Goal: Information Seeking & Learning: Learn about a topic

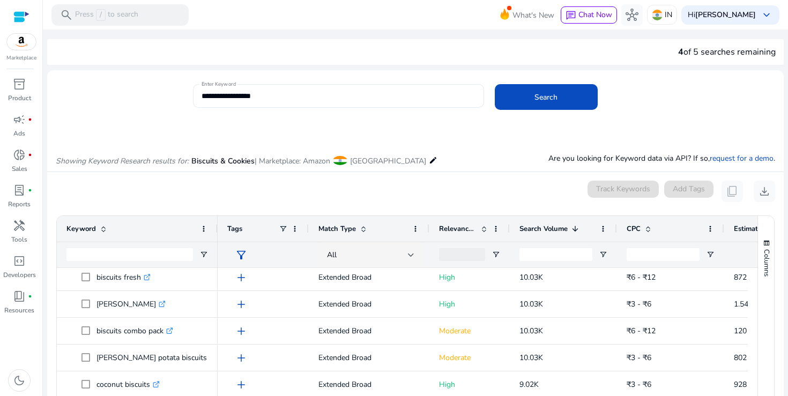
click at [262, 95] on input "**********" at bounding box center [339, 96] width 274 height 12
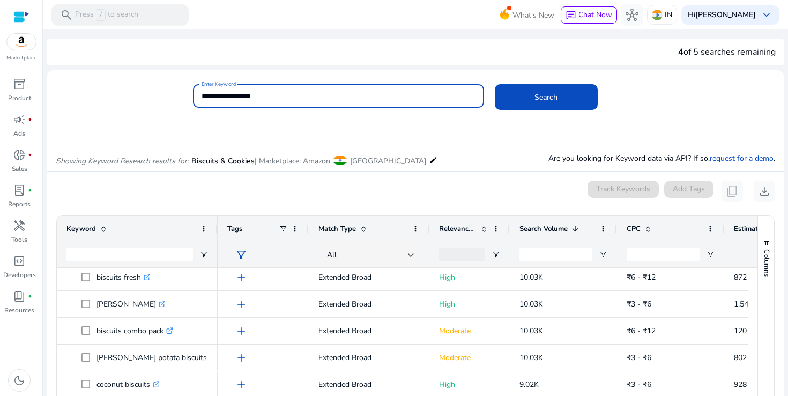
click at [262, 95] on input "**********" at bounding box center [339, 96] width 274 height 12
paste input "**"
type input "**********"
click at [495, 84] on button "Search" at bounding box center [546, 97] width 103 height 26
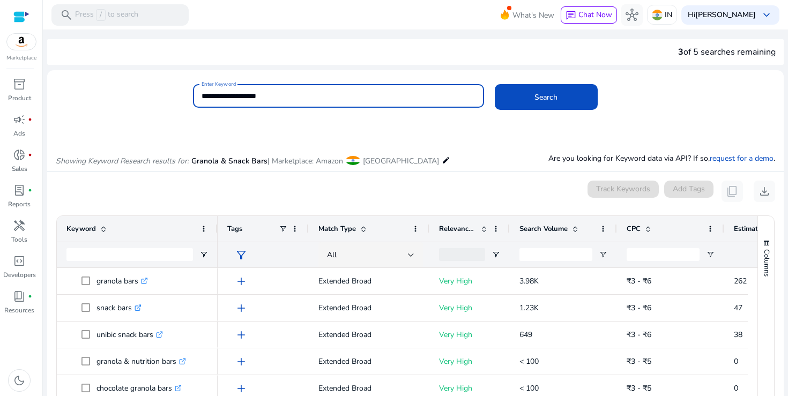
click at [546, 225] on span "Search Volume" at bounding box center [544, 229] width 48 height 10
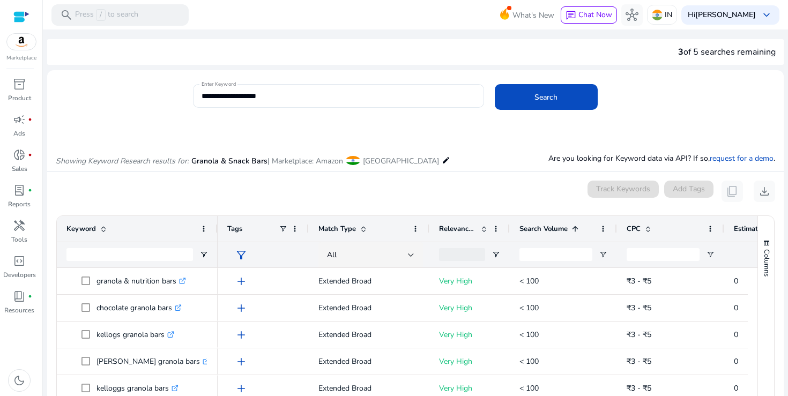
click at [546, 225] on span "Search Volume" at bounding box center [544, 229] width 48 height 10
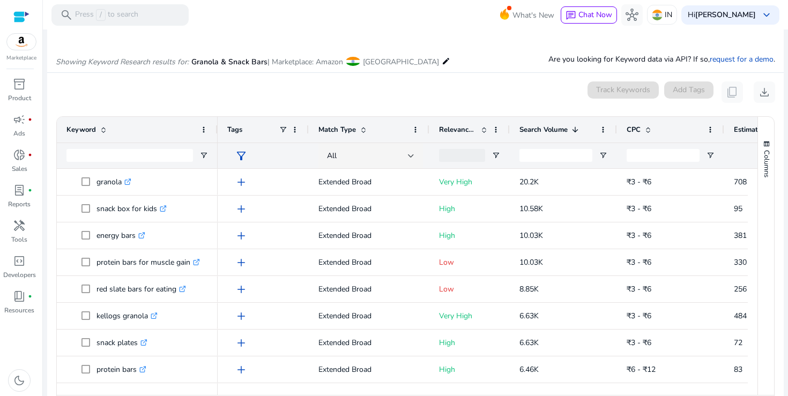
scroll to position [102, 0]
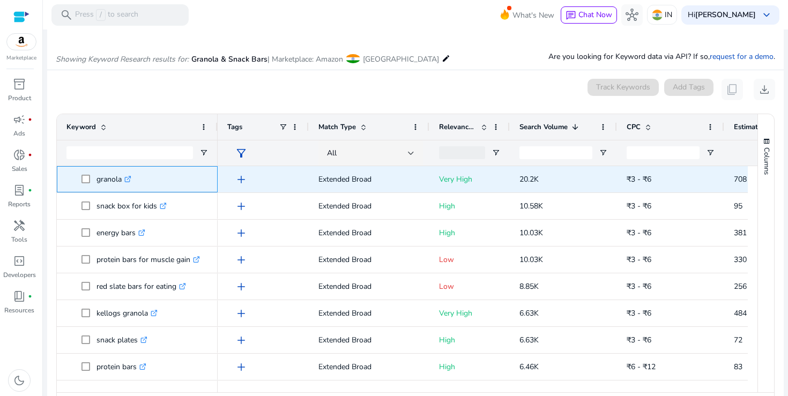
drag, startPoint x: 97, startPoint y: 181, endPoint x: 124, endPoint y: 181, distance: 26.8
click at [124, 181] on p "granola .st0{fill:#2c8af8}" at bounding box center [114, 179] width 35 height 22
copy p "granola"
click at [129, 179] on icon ".st0{fill:#2c8af8}" at bounding box center [127, 179] width 7 height 7
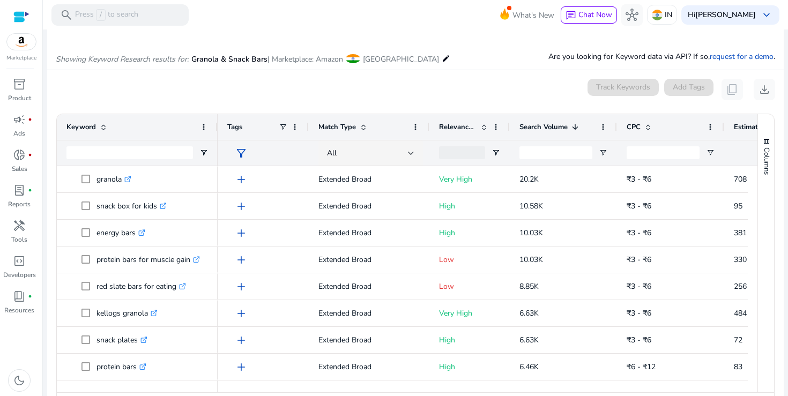
click at [365, 102] on mat-card "0 keyword(s) selected Track Keywords Add Tags content_copy download Press SPACE…" at bounding box center [415, 251] width 737 height 362
click at [341, 96] on div "0 keyword(s) selected Track Keywords Add Tags content_copy download" at bounding box center [416, 89] width 720 height 21
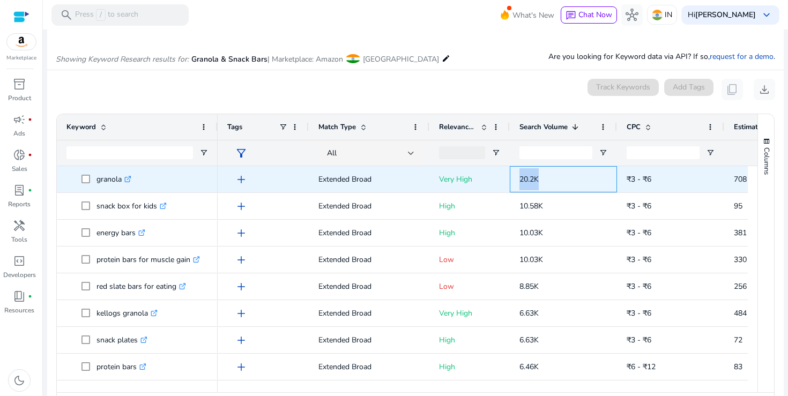
drag, startPoint x: 520, startPoint y: 181, endPoint x: 540, endPoint y: 181, distance: 20.4
click at [540, 181] on p "20.2K" at bounding box center [564, 179] width 88 height 22
copy span "20.2K"
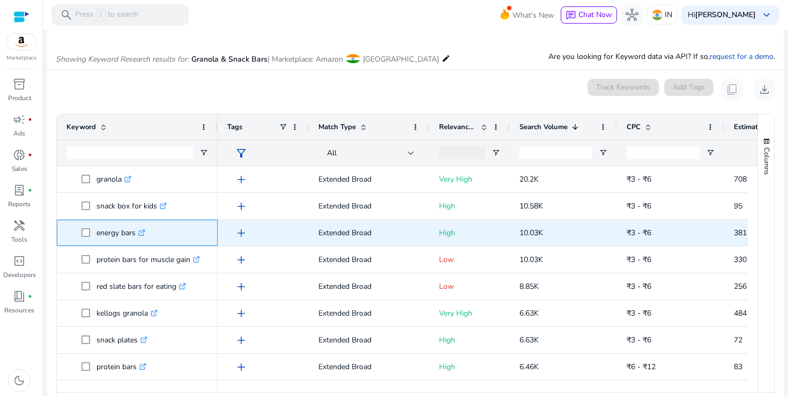
drag, startPoint x: 96, startPoint y: 234, endPoint x: 131, endPoint y: 235, distance: 34.9
click at [131, 235] on p "energy bars .st0{fill:#2c8af8}" at bounding box center [121, 233] width 49 height 22
drag, startPoint x: 135, startPoint y: 234, endPoint x: 97, endPoint y: 234, distance: 38.1
click at [97, 234] on p "energy bars .st0{fill:#2c8af8}" at bounding box center [121, 233] width 49 height 22
copy p "energy bars"
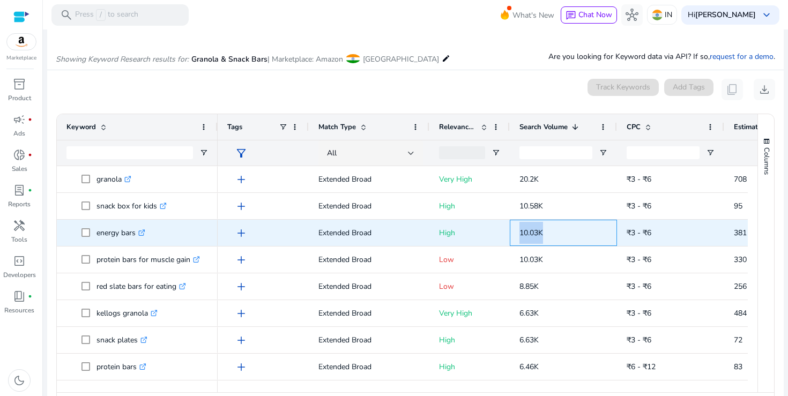
drag, startPoint x: 520, startPoint y: 235, endPoint x: 543, endPoint y: 235, distance: 23.1
click at [543, 235] on span "10.03K" at bounding box center [532, 233] width 24 height 10
copy span "10.03K"
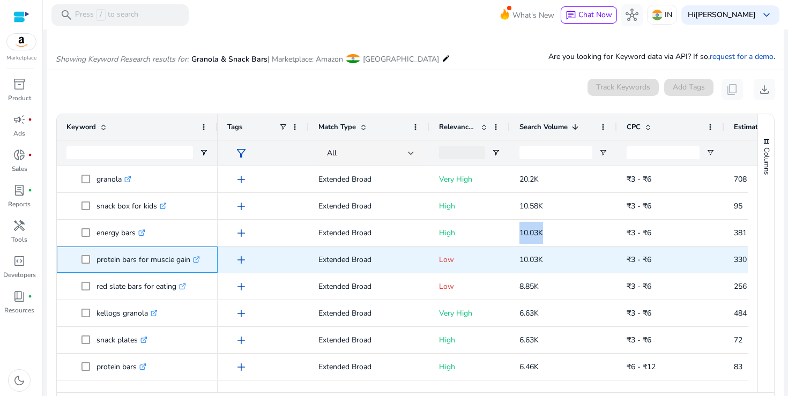
drag, startPoint x: 97, startPoint y: 260, endPoint x: 189, endPoint y: 261, distance: 92.8
click at [189, 261] on p "protein bars for muscle gain .st0{fill:#2c8af8}" at bounding box center [148, 260] width 103 height 22
copy p "protein bars for muscle gain"
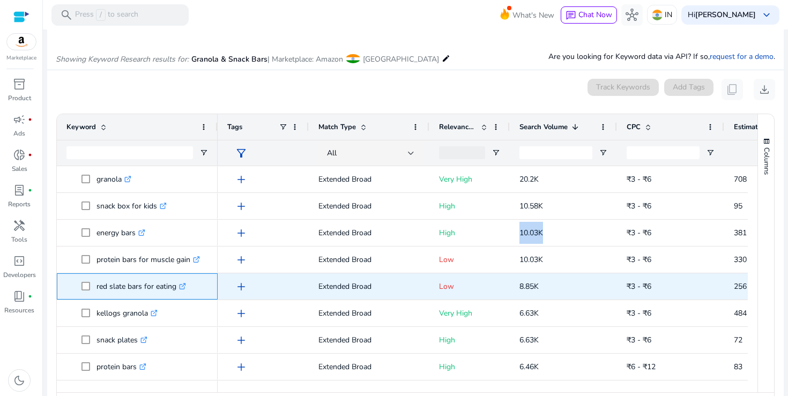
click at [184, 287] on icon ".st0{fill:#2c8af8}" at bounding box center [182, 286] width 7 height 7
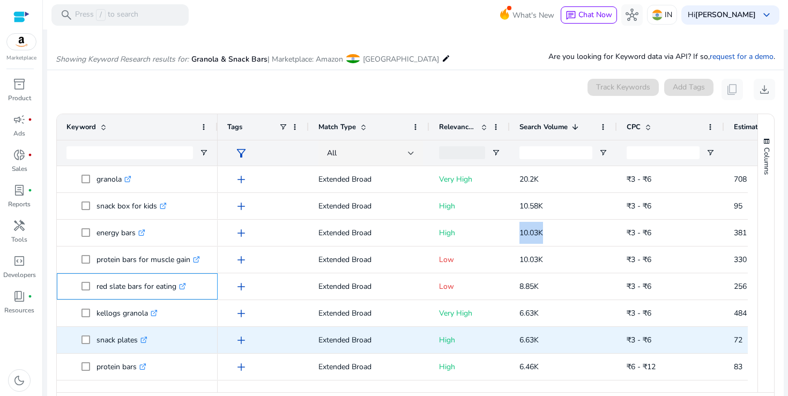
scroll to position [31, 0]
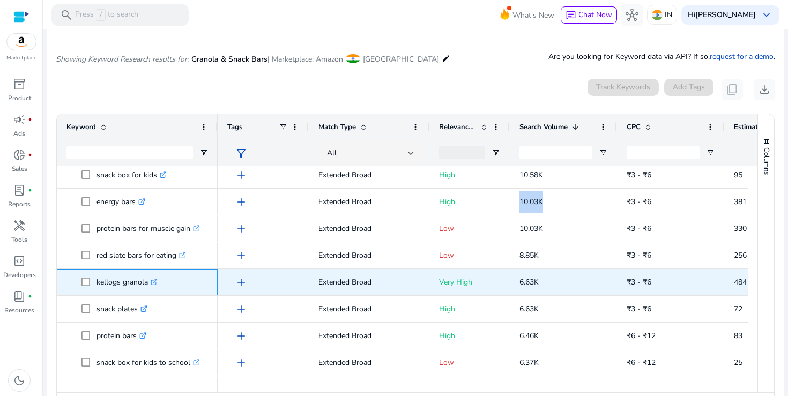
drag, startPoint x: 97, startPoint y: 283, endPoint x: 148, endPoint y: 283, distance: 50.9
click at [148, 283] on p "kellogs granola .st0{fill:#2c8af8}" at bounding box center [127, 282] width 61 height 22
copy p "kellogs granola"
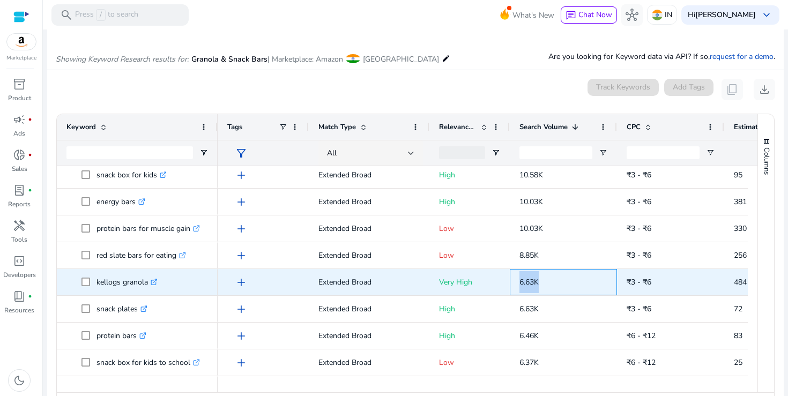
drag, startPoint x: 520, startPoint y: 284, endPoint x: 544, endPoint y: 284, distance: 24.7
click at [544, 284] on p "6.63K" at bounding box center [564, 282] width 88 height 22
copy span "6.63K"
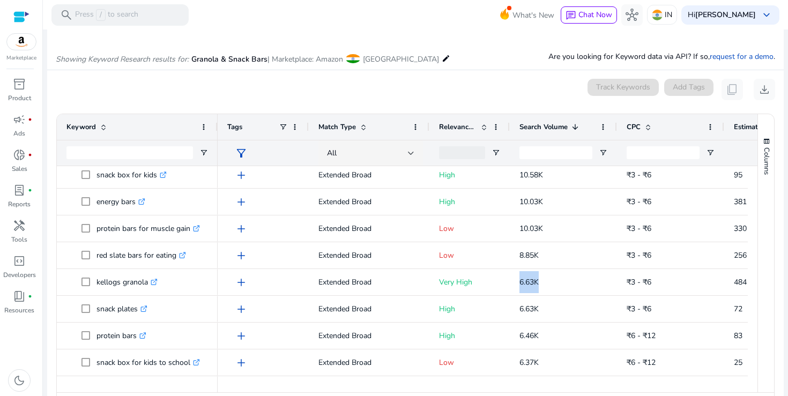
click at [232, 86] on div "0 keyword(s) selected Track Keywords Add Tags content_copy download" at bounding box center [416, 89] width 720 height 21
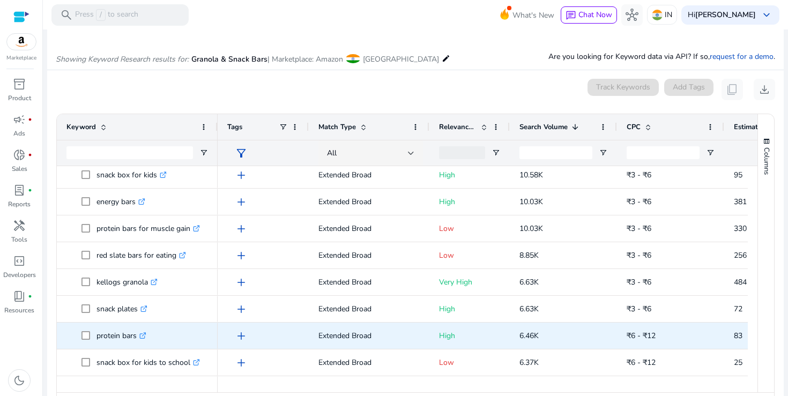
scroll to position [54, 0]
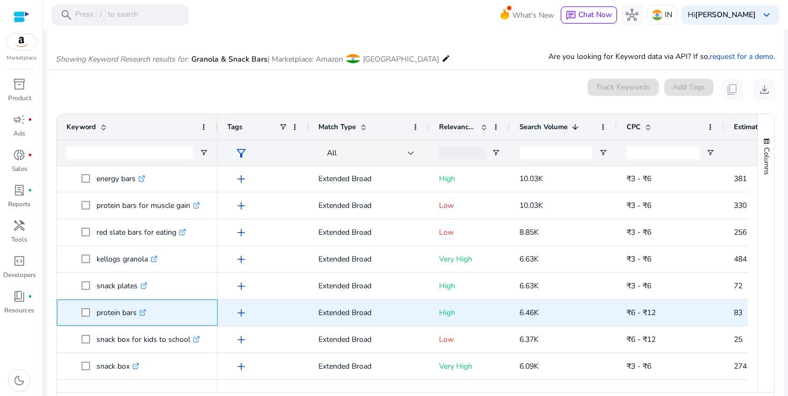
drag, startPoint x: 97, startPoint y: 313, endPoint x: 137, endPoint y: 312, distance: 40.2
click at [137, 312] on p "protein bars .st0{fill:#2c8af8}" at bounding box center [122, 313] width 50 height 22
copy p "protein bars"
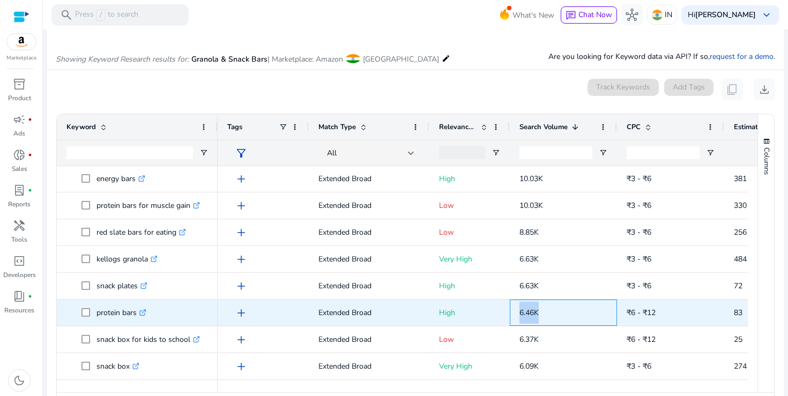
drag, startPoint x: 521, startPoint y: 313, endPoint x: 543, endPoint y: 314, distance: 22.0
click at [543, 314] on p "6.46K" at bounding box center [564, 313] width 88 height 22
copy span "6.46K"
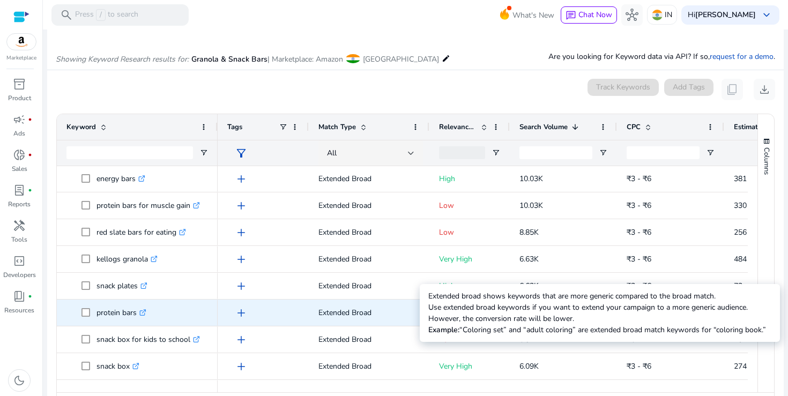
click at [354, 315] on p "Extended Broad" at bounding box center [369, 313] width 101 height 22
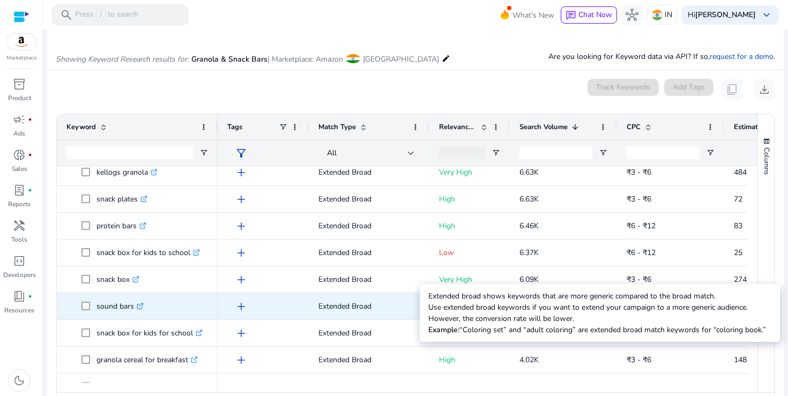
scroll to position [143, 0]
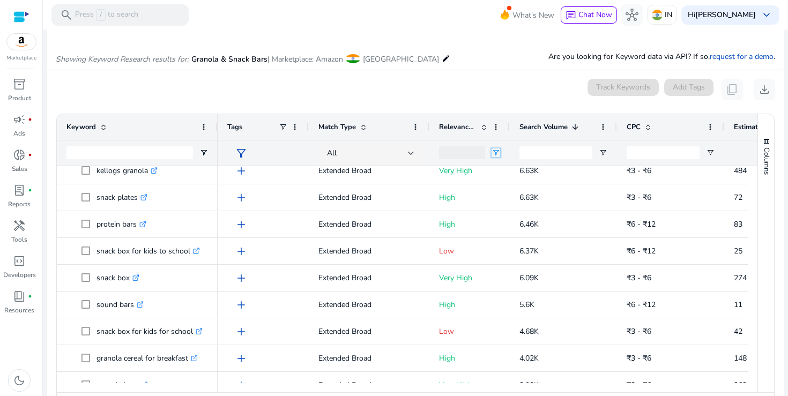
click at [498, 153] on span "Open Filter Menu" at bounding box center [496, 153] width 9 height 9
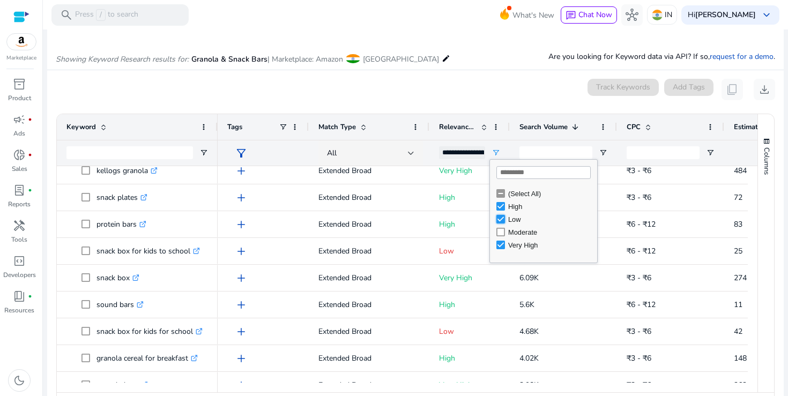
type input "**********"
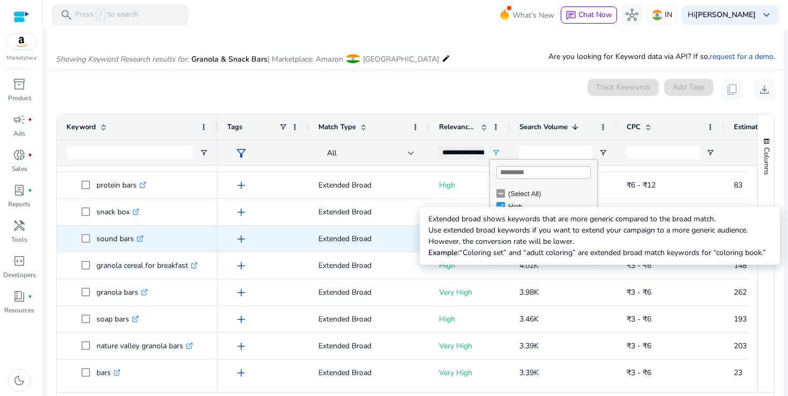
scroll to position [127, 0]
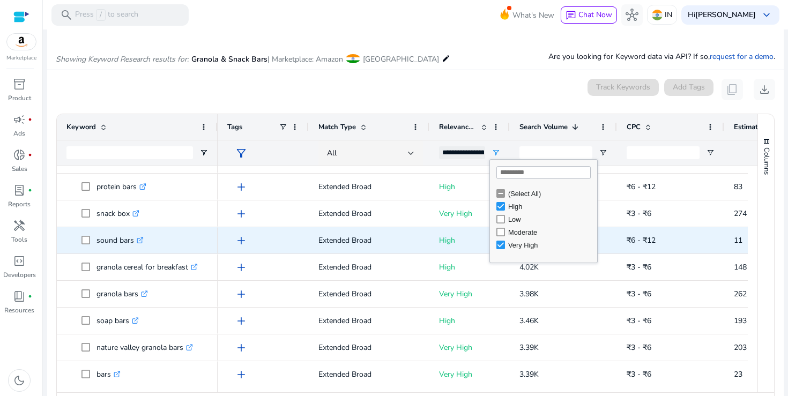
click at [142, 239] on icon ".st0{fill:#2c8af8}" at bounding box center [140, 240] width 7 height 7
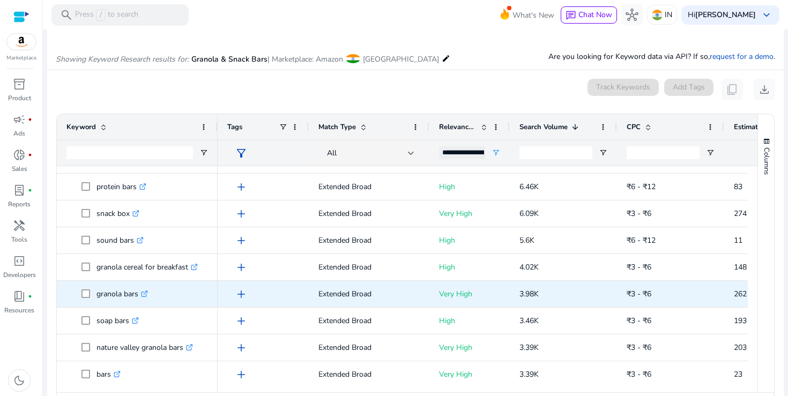
drag, startPoint x: 99, startPoint y: 294, endPoint x: 135, endPoint y: 294, distance: 36.5
click at [135, 294] on p "granola bars .st0{fill:#2c8af8}" at bounding box center [122, 294] width 51 height 22
drag, startPoint x: 98, startPoint y: 295, endPoint x: 138, endPoint y: 295, distance: 39.7
click at [138, 295] on p "granola bars .st0{fill:#2c8af8}" at bounding box center [122, 294] width 51 height 22
copy p "granola bars"
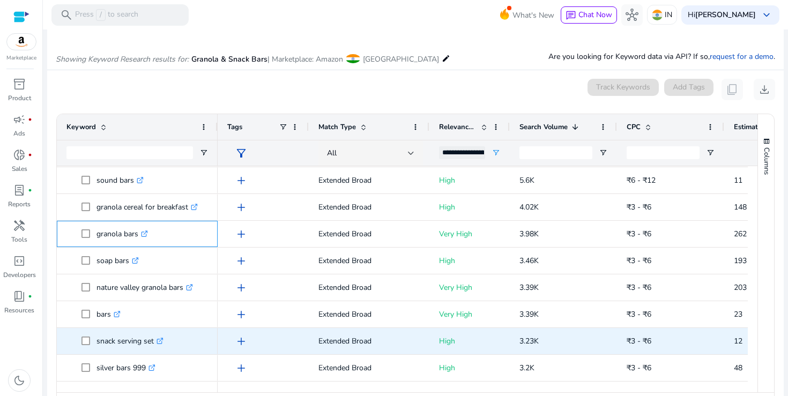
scroll to position [188, 0]
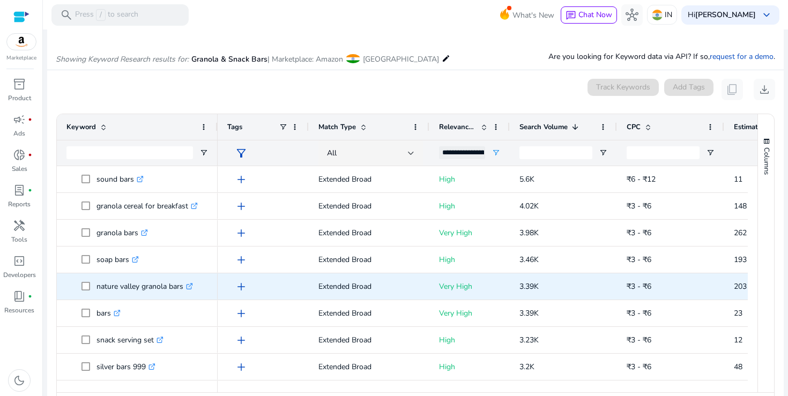
click at [192, 290] on link ".st0{fill:#2c8af8}" at bounding box center [188, 287] width 10 height 10
drag, startPoint x: 98, startPoint y: 286, endPoint x: 184, endPoint y: 287, distance: 86.9
click at [184, 287] on p "nature valley granola bars .st0{fill:#2c8af8}" at bounding box center [145, 287] width 97 height 22
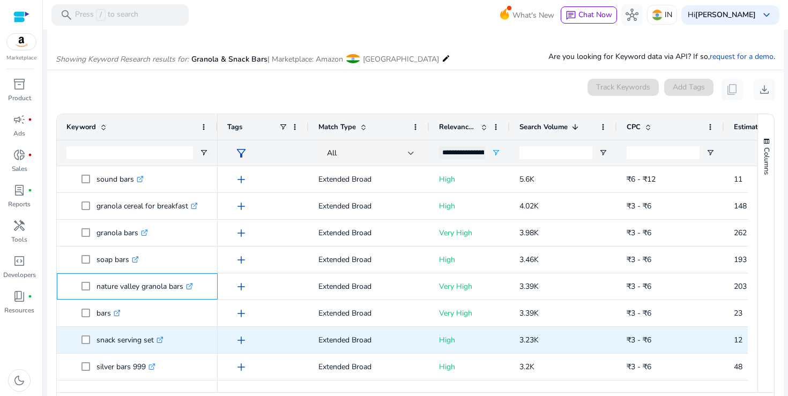
scroll to position [239, 0]
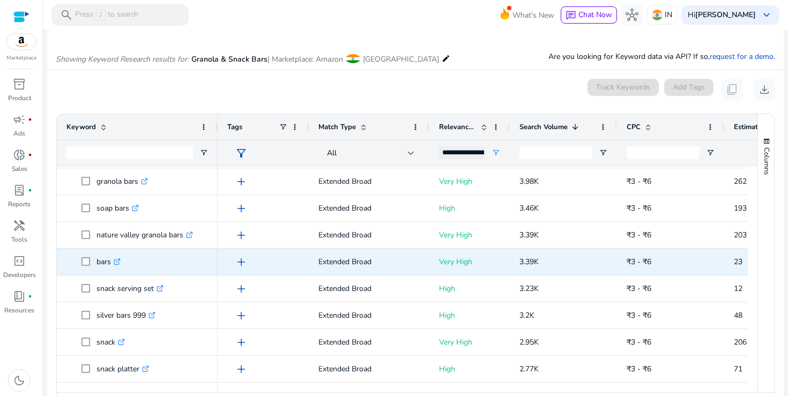
click at [120, 263] on icon ".st0{fill:#2c8af8}" at bounding box center [117, 261] width 7 height 7
drag, startPoint x: 98, startPoint y: 263, endPoint x: 110, endPoint y: 263, distance: 12.3
click at [110, 263] on p "bars .st0{fill:#2c8af8}" at bounding box center [109, 262] width 24 height 22
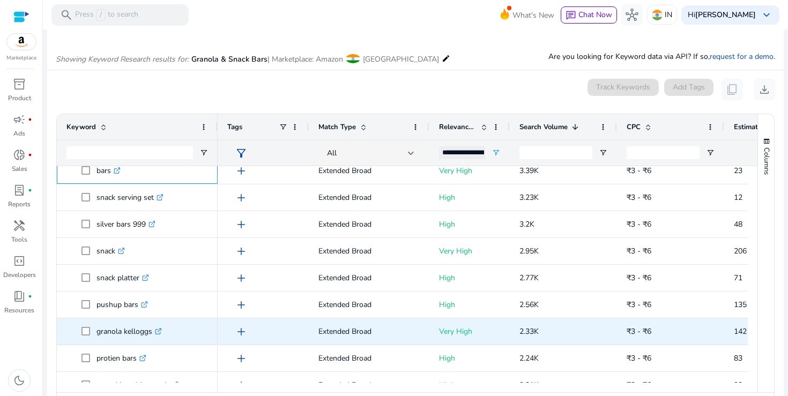
scroll to position [333, 0]
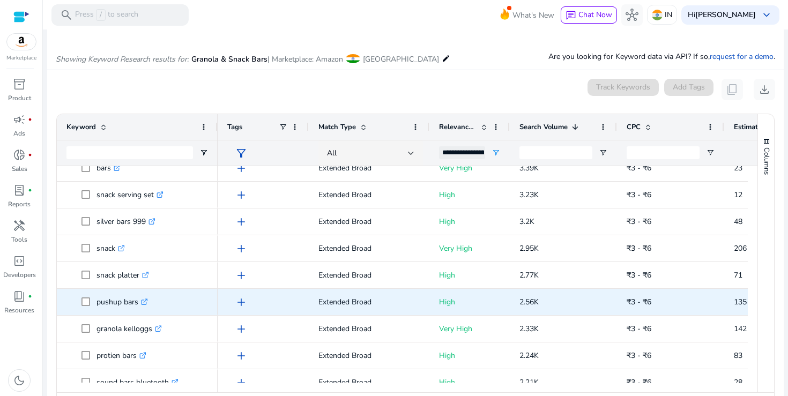
click at [145, 304] on icon at bounding box center [144, 302] width 5 height 5
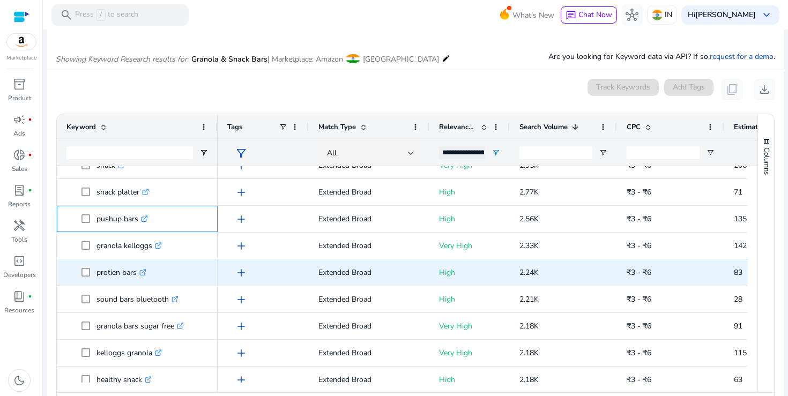
scroll to position [425, 0]
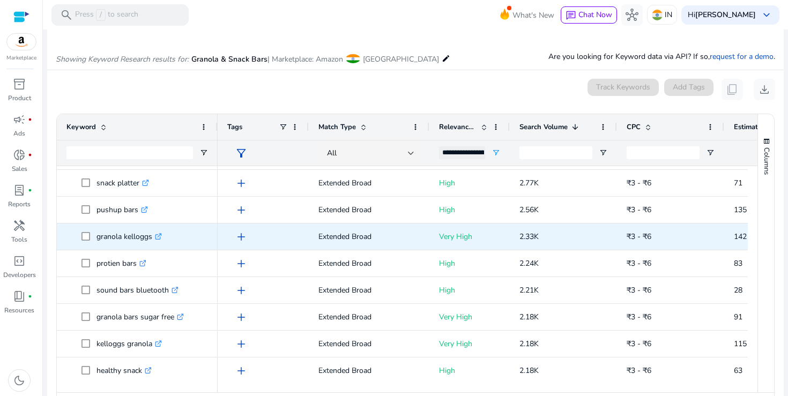
click at [160, 238] on icon ".st0{fill:#2c8af8}" at bounding box center [158, 236] width 7 height 7
drag, startPoint x: 97, startPoint y: 238, endPoint x: 151, endPoint y: 238, distance: 54.2
click at [151, 238] on p "granola kelloggs .st0{fill:#2c8af8}" at bounding box center [129, 237] width 65 height 22
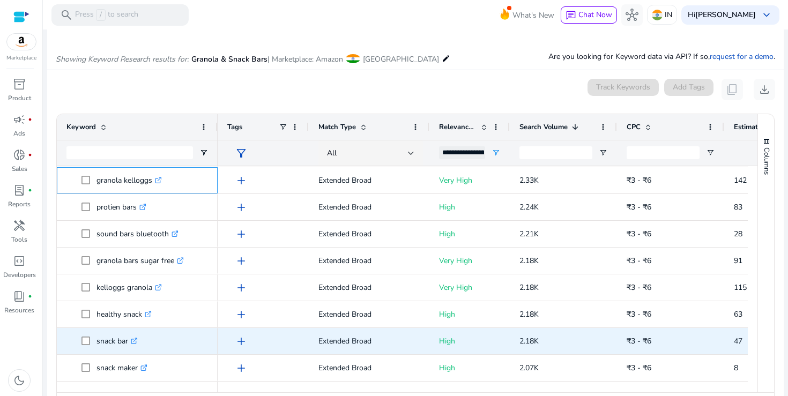
scroll to position [483, 0]
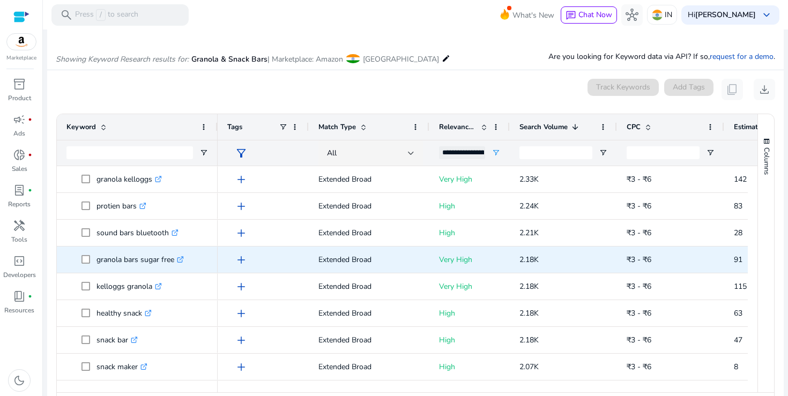
click at [187, 258] on div "granola bars sugar free .st0{fill:#2c8af8}" at bounding box center [143, 260] width 93 height 22
click at [183, 260] on icon ".st0{fill:#2c8af8}" at bounding box center [180, 259] width 7 height 7
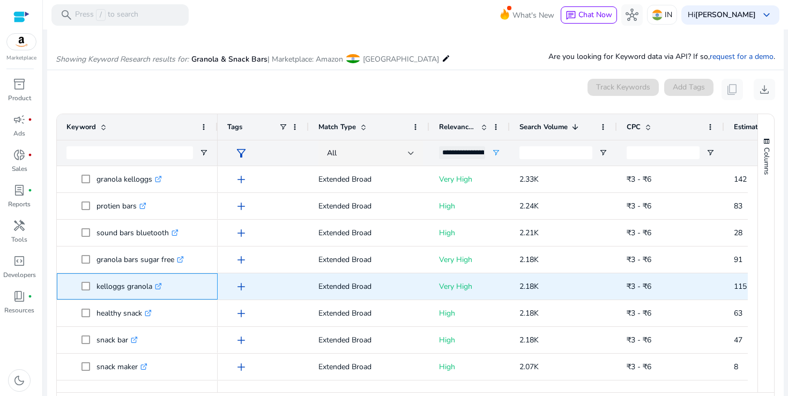
drag, startPoint x: 98, startPoint y: 288, endPoint x: 143, endPoint y: 286, distance: 44.5
click at [143, 286] on p "kelloggs granola .st0{fill:#2c8af8}" at bounding box center [129, 287] width 65 height 22
drag, startPoint x: 97, startPoint y: 287, endPoint x: 152, endPoint y: 288, distance: 55.2
click at [152, 288] on p "kelloggs granola .st0{fill:#2c8af8}" at bounding box center [129, 287] width 65 height 22
copy p "kelloggs granola"
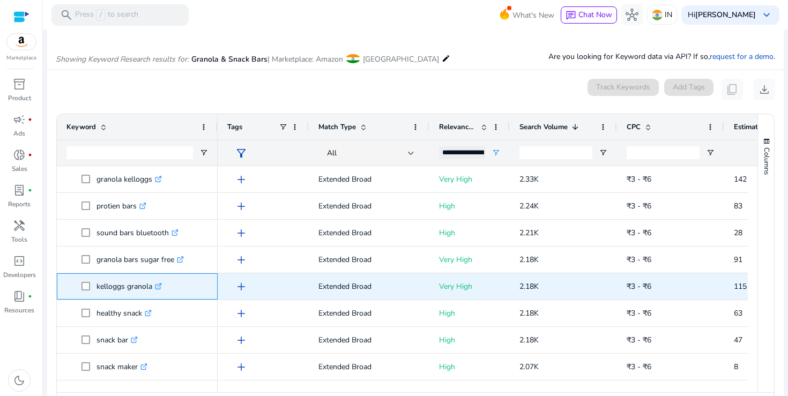
click at [158, 287] on icon at bounding box center [157, 286] width 5 height 5
drag, startPoint x: 520, startPoint y: 287, endPoint x: 544, endPoint y: 287, distance: 24.1
click at [544, 287] on p "2.18K" at bounding box center [564, 287] width 88 height 22
copy span "2.18K"
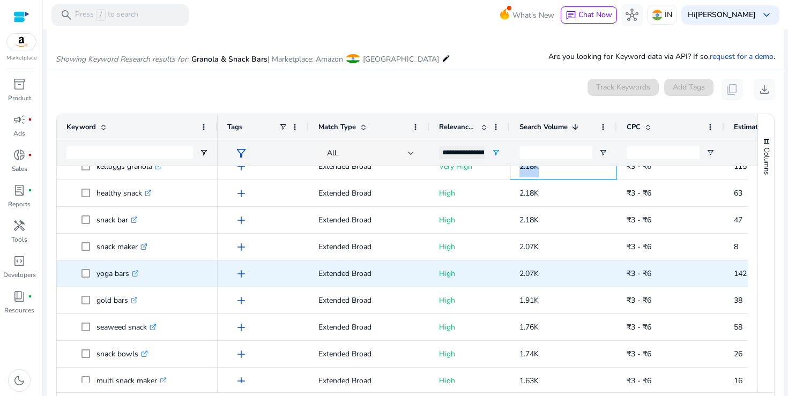
scroll to position [605, 0]
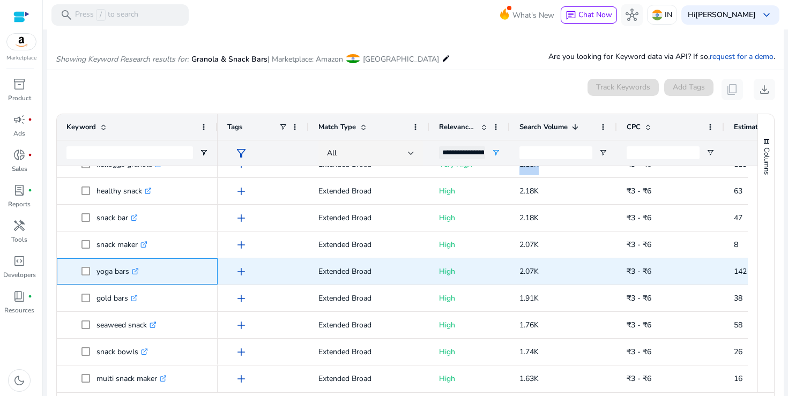
drag, startPoint x: 98, startPoint y: 273, endPoint x: 129, endPoint y: 273, distance: 31.1
click at [129, 273] on p "yoga bars .st0{fill:#2c8af8}" at bounding box center [118, 272] width 42 height 22
copy p "yoga bars"
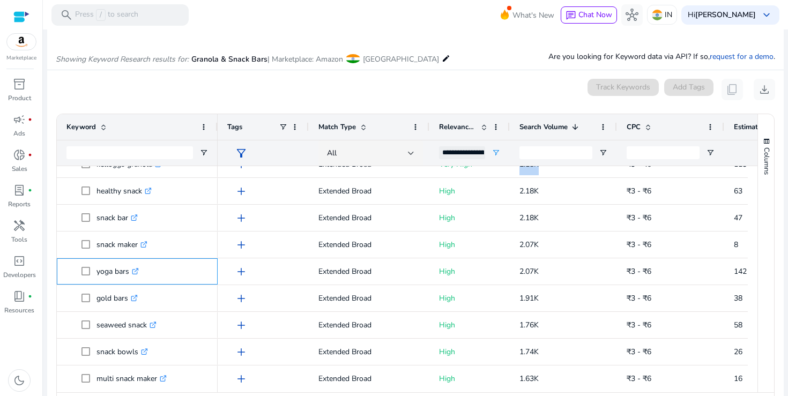
scroll to position [0, 0]
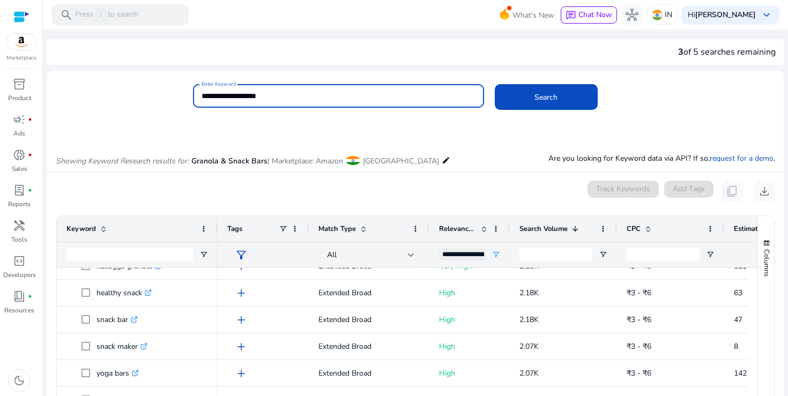
click at [241, 99] on input "**********" at bounding box center [339, 96] width 274 height 12
paste input "********"
click at [279, 97] on input "**********" at bounding box center [339, 96] width 274 height 12
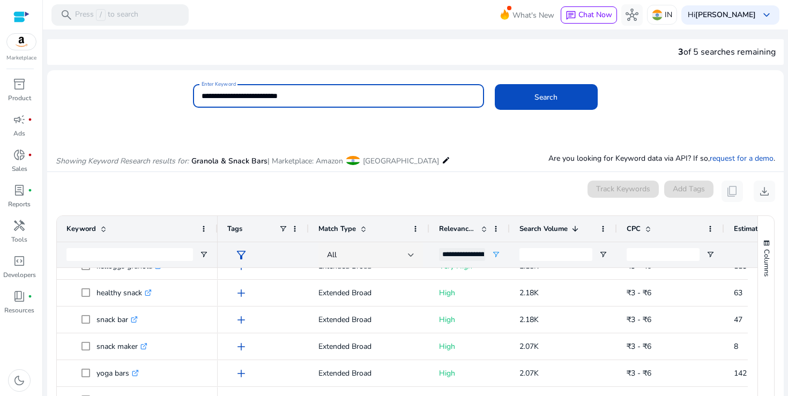
click at [279, 97] on input "**********" at bounding box center [339, 96] width 274 height 12
paste input
type input "**********"
click at [495, 84] on button "Search" at bounding box center [546, 97] width 103 height 26
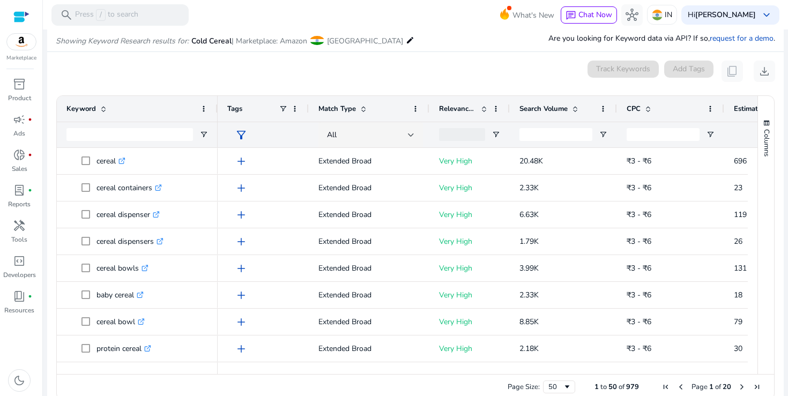
scroll to position [128, 0]
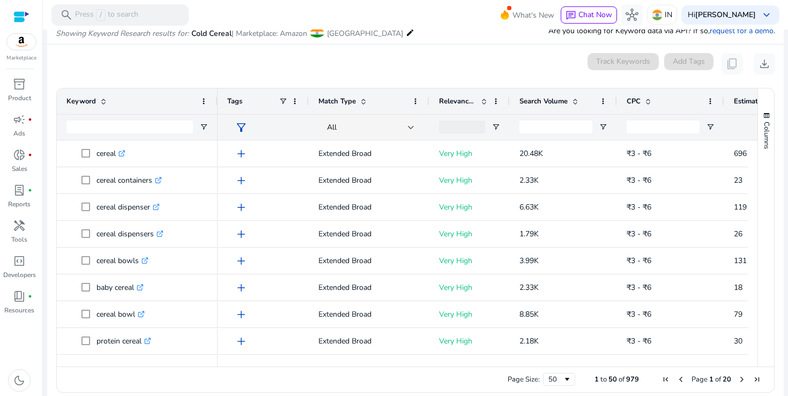
click at [478, 101] on span at bounding box center [483, 101] width 12 height 9
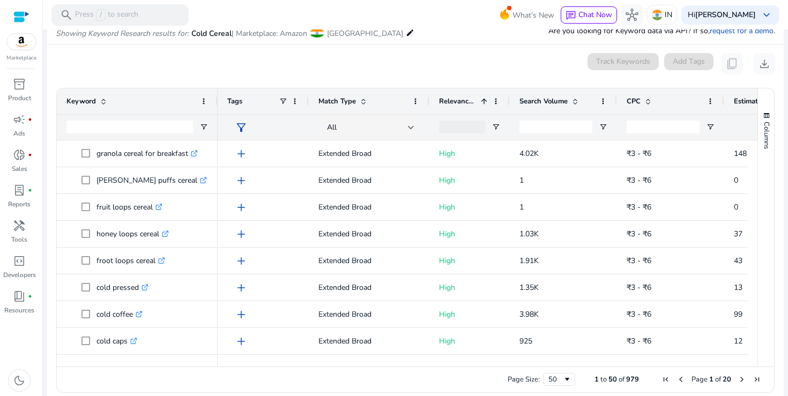
click at [478, 101] on span at bounding box center [483, 101] width 12 height 9
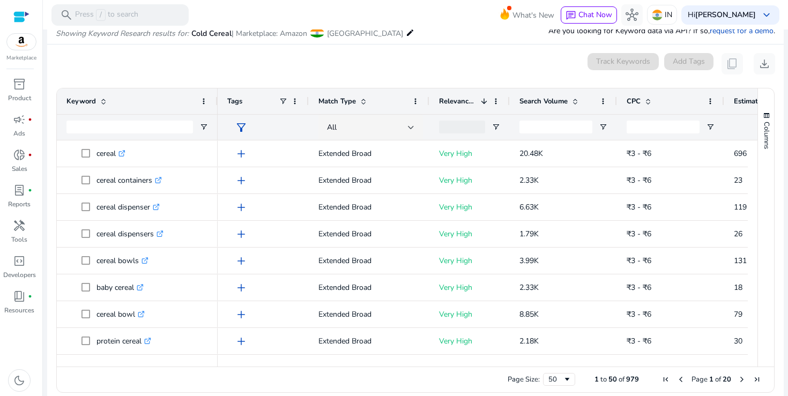
click at [524, 99] on span "Search Volume" at bounding box center [544, 102] width 48 height 10
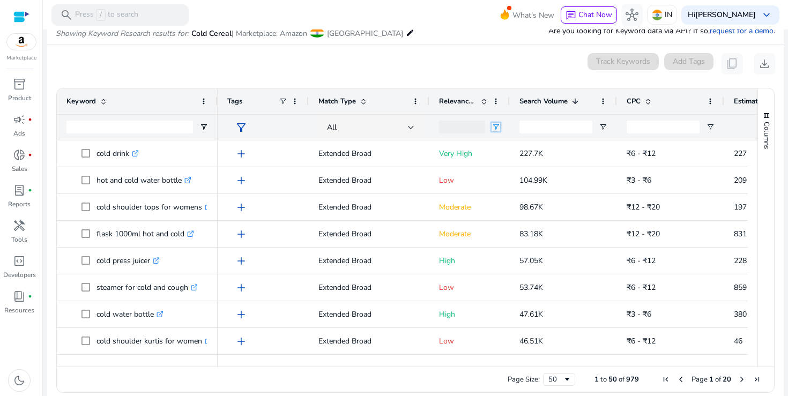
click at [494, 125] on span "Open Filter Menu" at bounding box center [496, 127] width 9 height 9
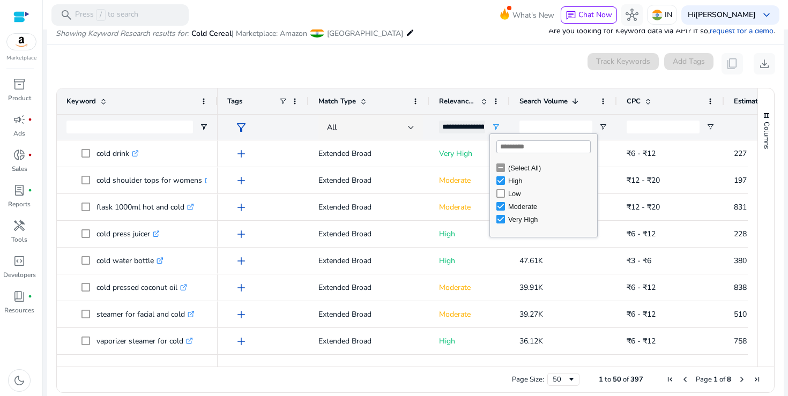
type input "**********"
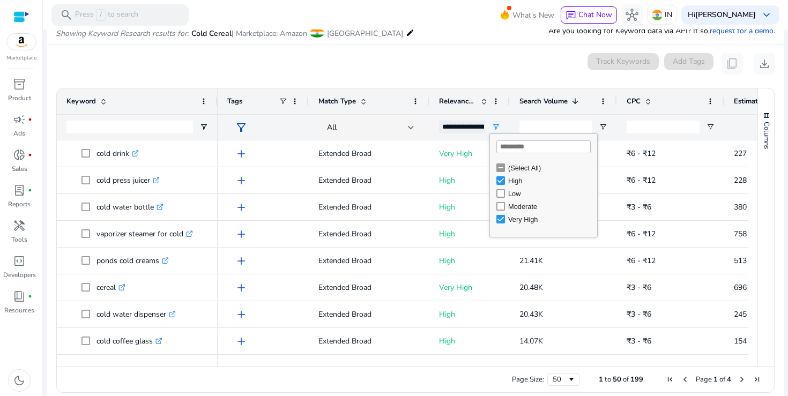
click at [404, 57] on div "0 keyword(s) selected Track Keywords Add Tags content_copy download" at bounding box center [416, 63] width 720 height 21
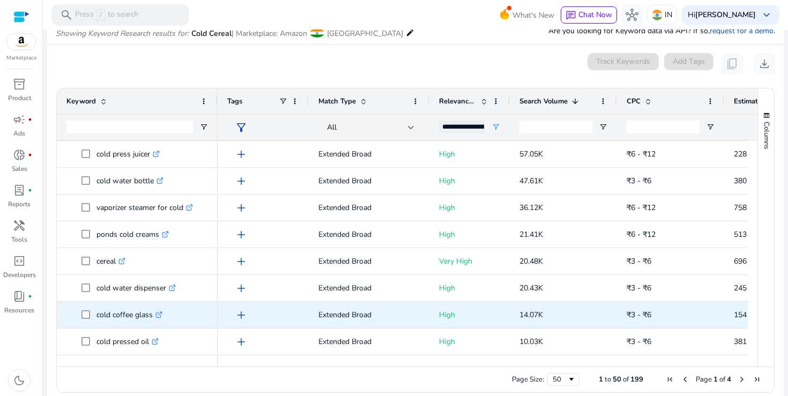
scroll to position [38, 0]
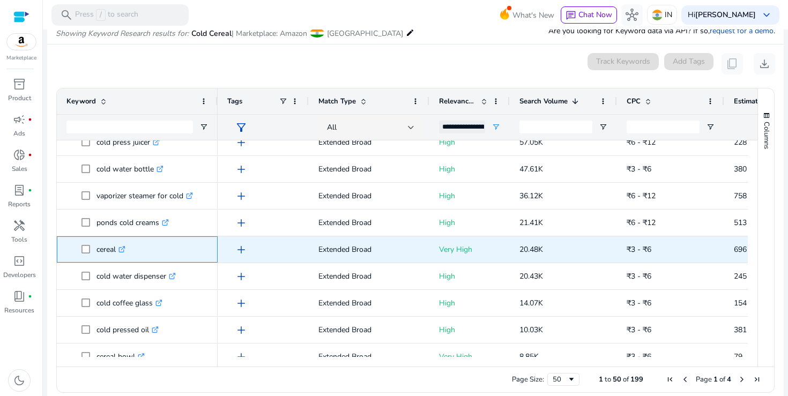
drag, startPoint x: 98, startPoint y: 250, endPoint x: 117, endPoint y: 250, distance: 19.3
click at [117, 250] on p "cereal .st0{fill:#2c8af8}" at bounding box center [111, 250] width 29 height 22
copy p "cereal"
drag, startPoint x: 521, startPoint y: 250, endPoint x: 545, endPoint y: 250, distance: 23.6
click at [545, 250] on p "20.48K" at bounding box center [564, 250] width 88 height 22
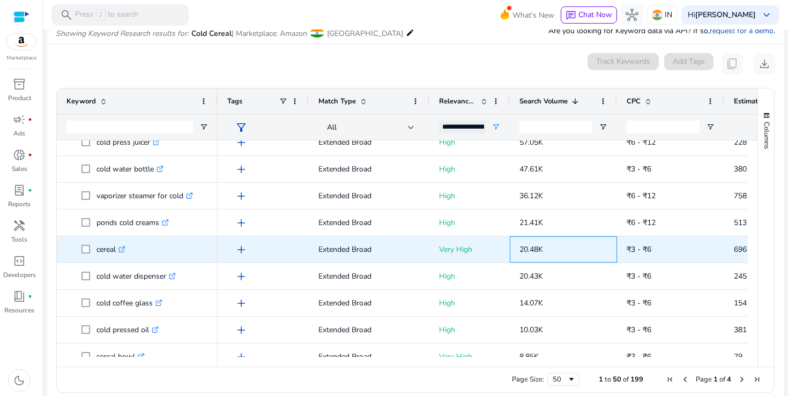
copy span "20.48K"
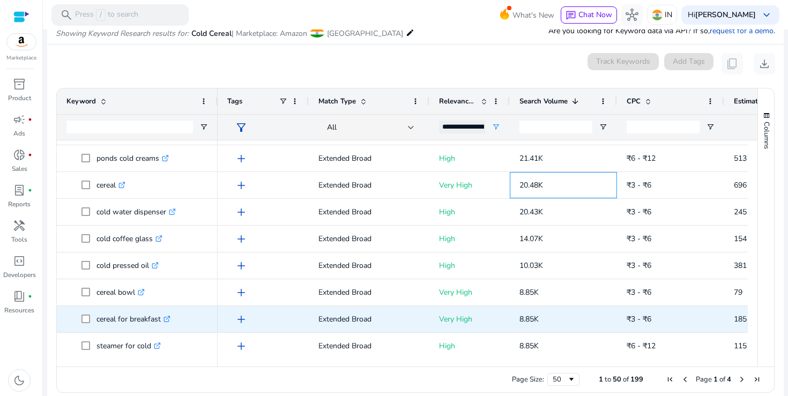
scroll to position [108, 0]
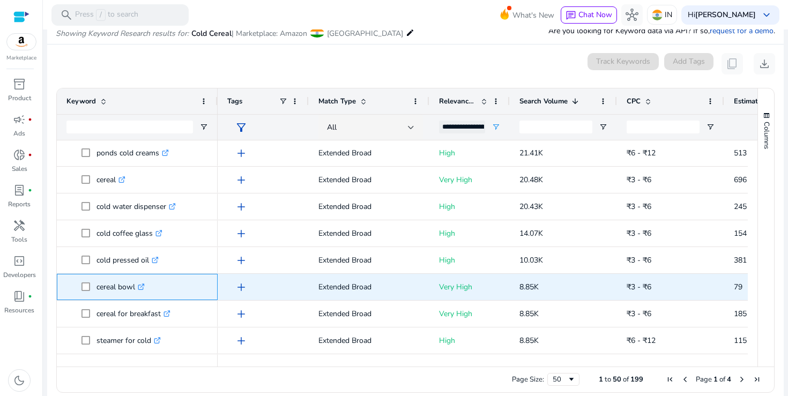
drag, startPoint x: 98, startPoint y: 288, endPoint x: 135, endPoint y: 291, distance: 37.1
click at [135, 291] on p "cereal bowl .st0{fill:#2c8af8}" at bounding box center [121, 287] width 48 height 22
copy p "cereal bowl"
click at [145, 287] on icon ".st0{fill:#2c8af8}" at bounding box center [141, 287] width 7 height 7
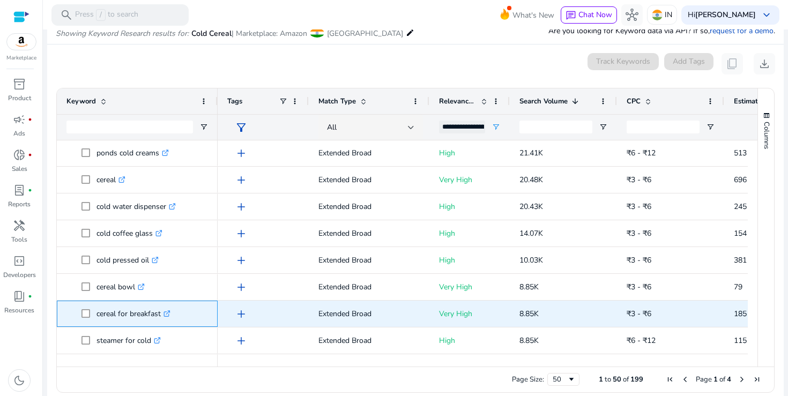
drag, startPoint x: 97, startPoint y: 316, endPoint x: 164, endPoint y: 315, distance: 67.0
click at [164, 315] on p "cereal for breakfast .st0{fill:#2c8af8}" at bounding box center [134, 314] width 74 height 22
copy p "cereal for breakfast"
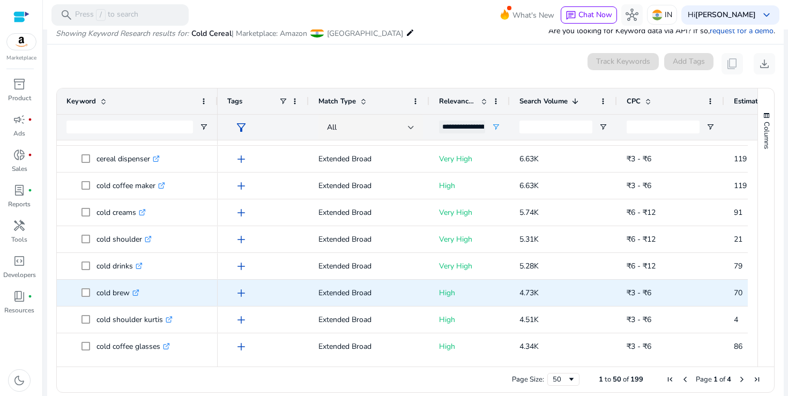
scroll to position [377, 0]
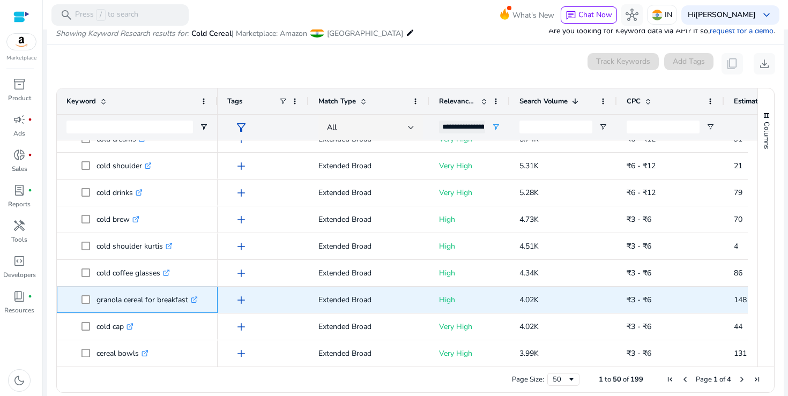
drag, startPoint x: 97, startPoint y: 301, endPoint x: 189, endPoint y: 301, distance: 91.7
click at [189, 301] on p "granola cereal for breakfast .st0{fill:#2c8af8}" at bounding box center [147, 300] width 101 height 22
copy p "granola cereal for breakfast"
